Goal: Check status

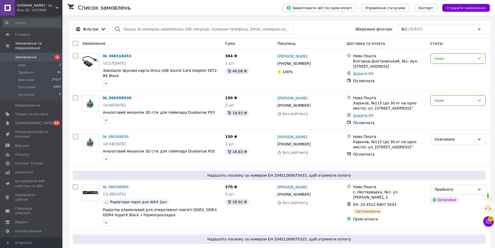
drag, startPoint x: 0, startPoint y: 0, endPoint x: 36, endPoint y: 42, distance: 55.5
click at [29, 8] on div "Ваш ID: 3423868" at bounding box center [39, 10] width 45 height 5
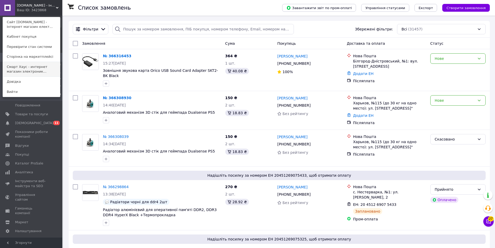
drag, startPoint x: 32, startPoint y: 73, endPoint x: 35, endPoint y: 67, distance: 6.1
click at [33, 72] on link "Смарт Хаус - интернет магазин электроник..." at bounding box center [31, 69] width 57 height 15
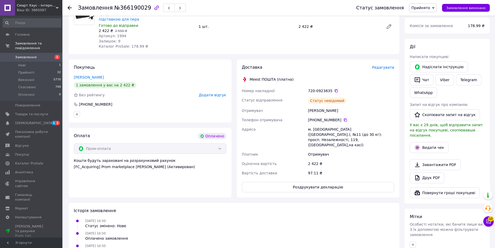
scroll to position [104, 0]
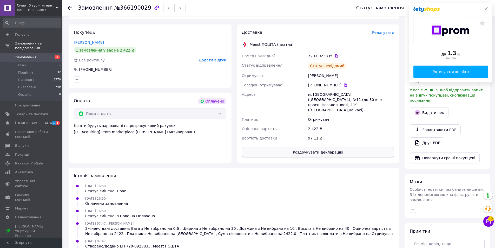
click at [312, 147] on button "Роздрукувати декларацію" at bounding box center [318, 152] width 153 height 10
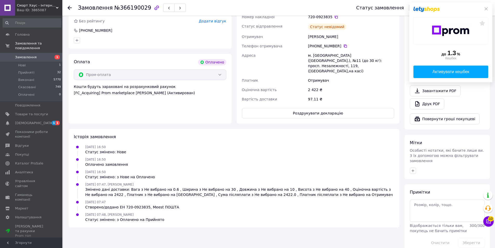
scroll to position [0, 0]
